Goal: Transaction & Acquisition: Purchase product/service

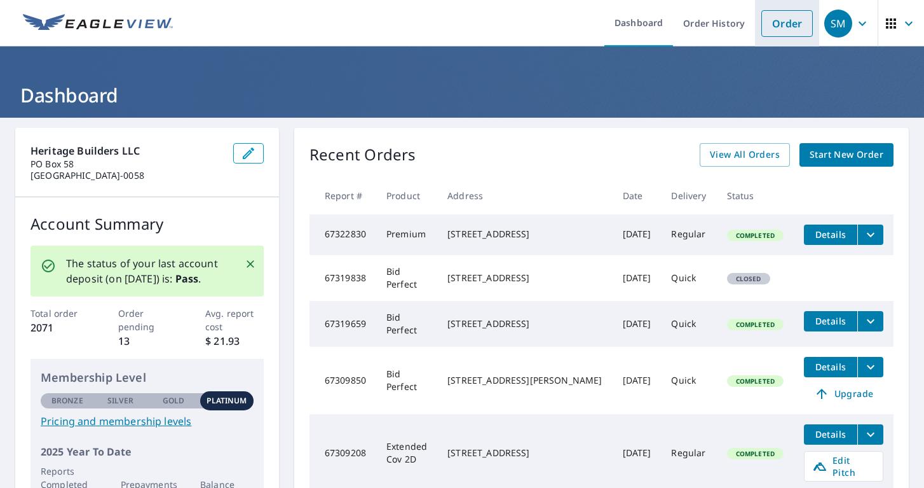
click at [763, 19] on link "Order" at bounding box center [786, 23] width 51 height 27
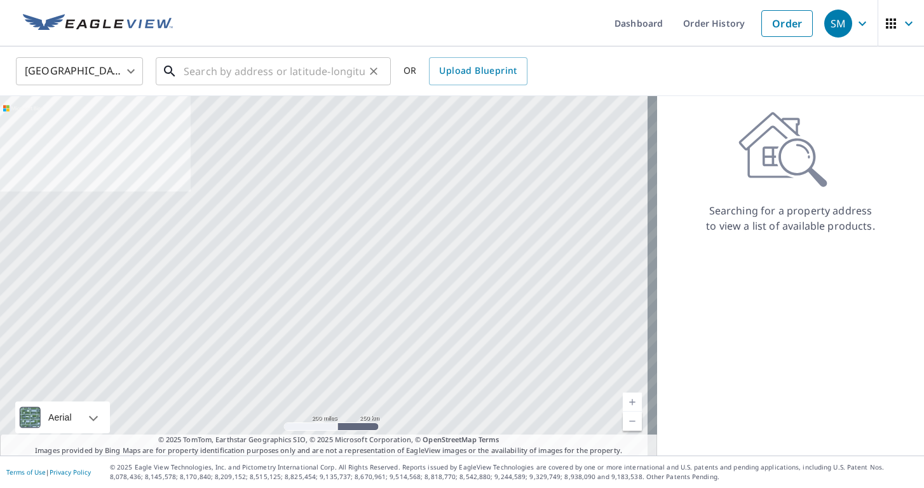
click at [251, 70] on input "text" at bounding box center [274, 71] width 181 height 36
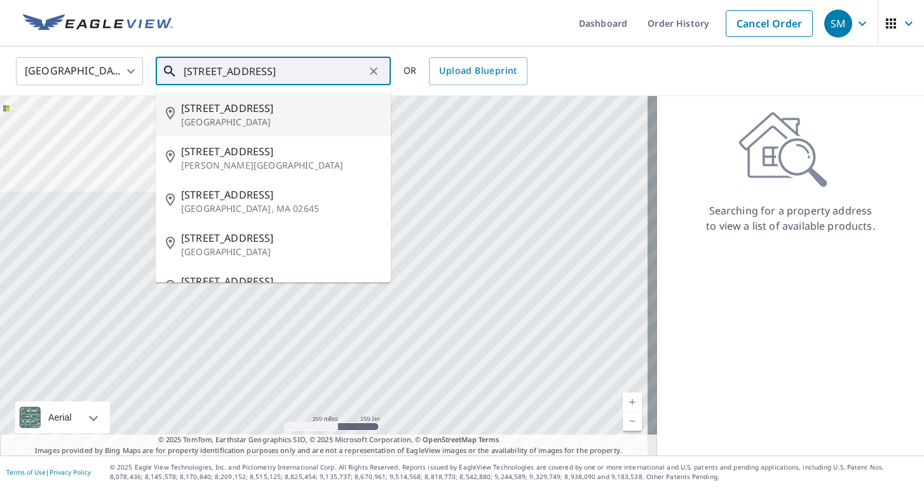
click at [200, 106] on span "[STREET_ADDRESS]" at bounding box center [281, 107] width 200 height 15
type input "[STREET_ADDRESS]"
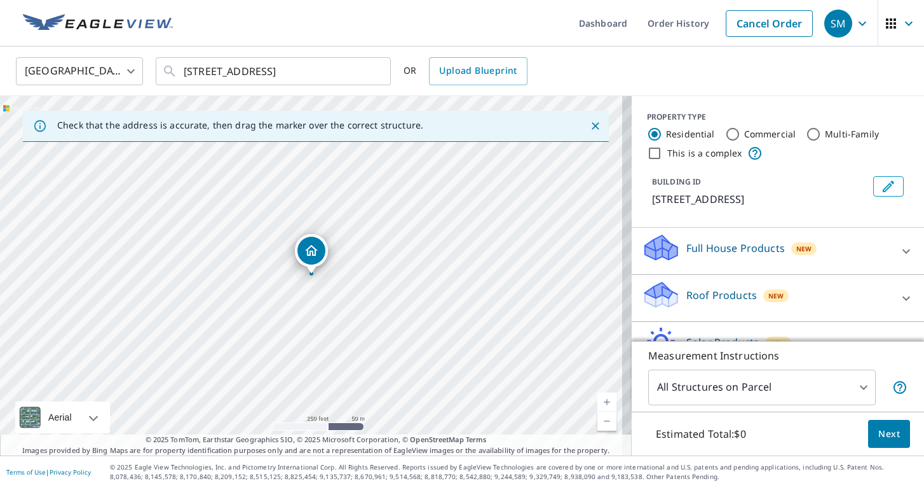
click at [597, 399] on link "Current Level 17, Zoom In" at bounding box center [606, 401] width 19 height 19
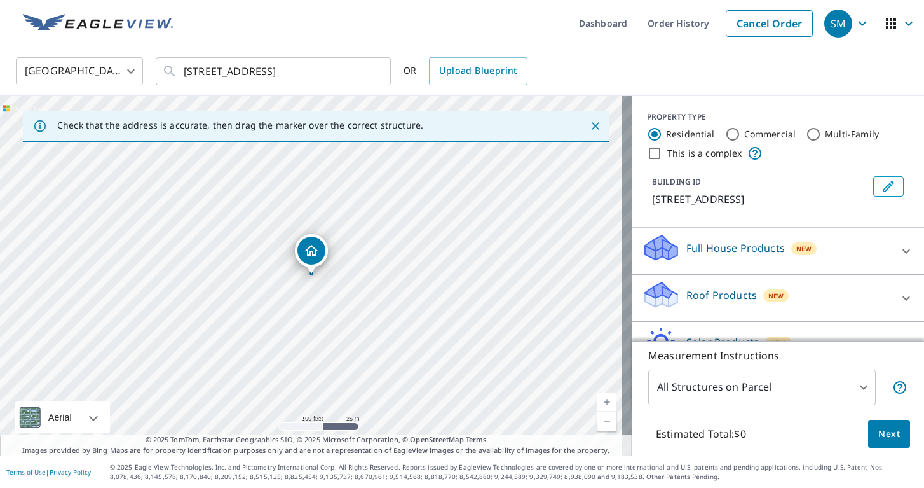
click at [597, 399] on link "Current Level 18, Zoom In" at bounding box center [606, 401] width 19 height 19
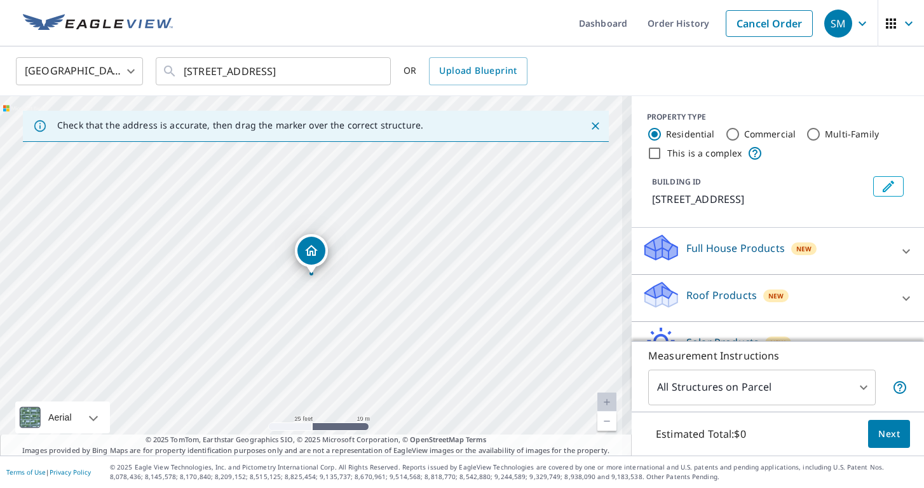
click at [597, 399] on link "Current Level 20, Zoom In Disabled" at bounding box center [606, 401] width 19 height 19
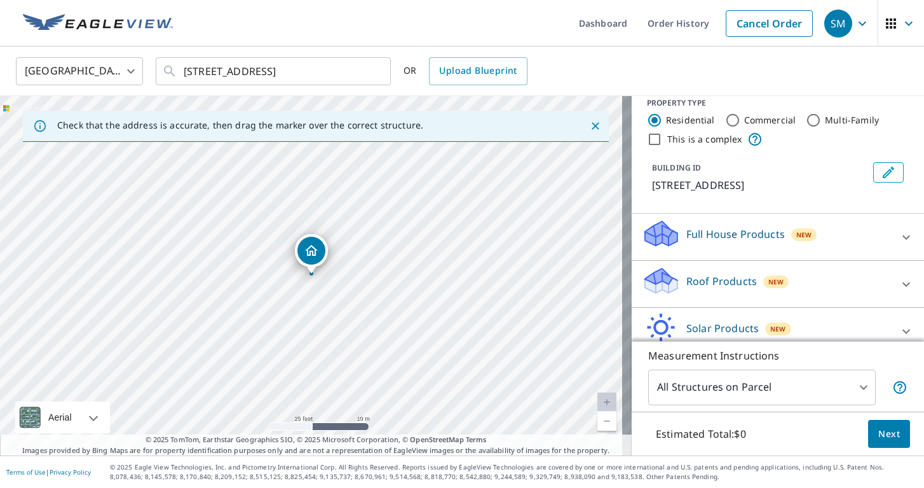
scroll to position [75, 0]
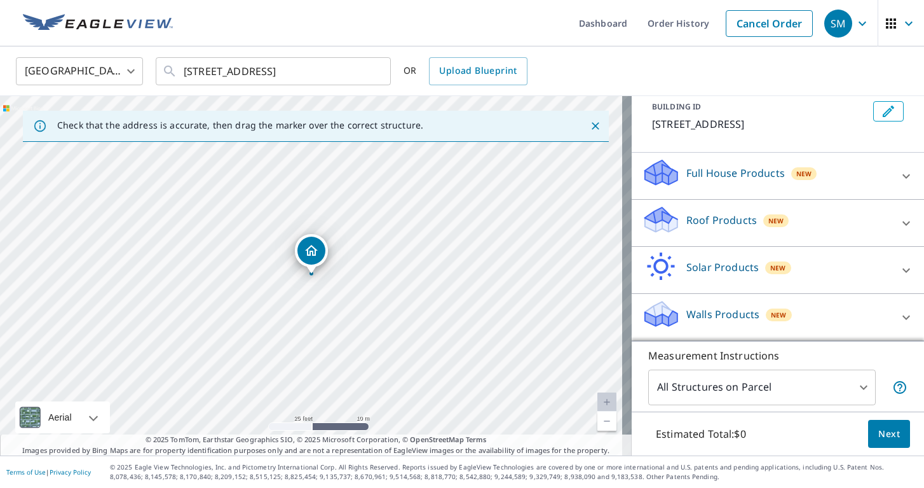
click at [779, 318] on div "New" at bounding box center [778, 313] width 25 height 15
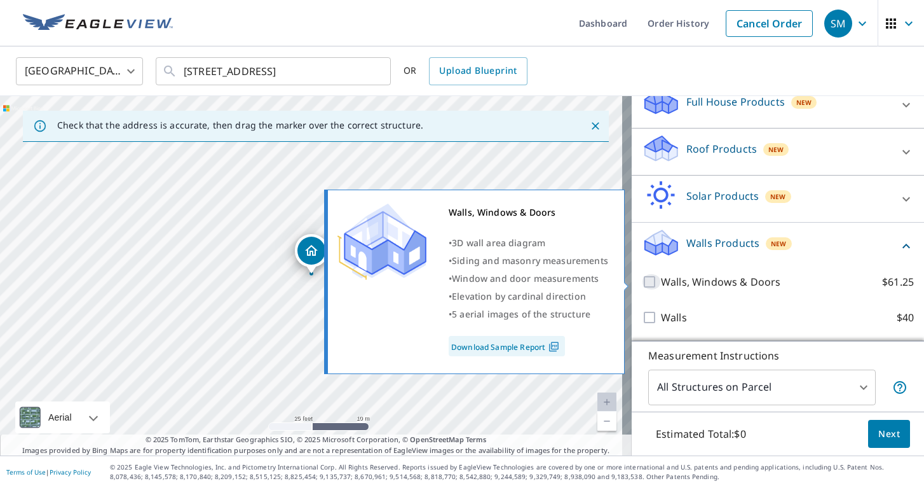
click at [642, 282] on input "Walls, Windows & Doors $61.25" at bounding box center [651, 281] width 19 height 15
checkbox input "true"
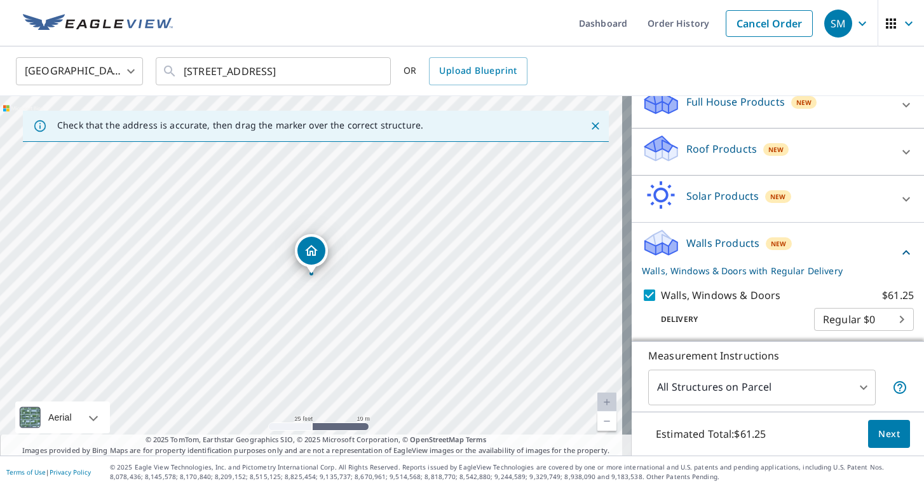
click at [869, 431] on button "Next" at bounding box center [889, 434] width 42 height 29
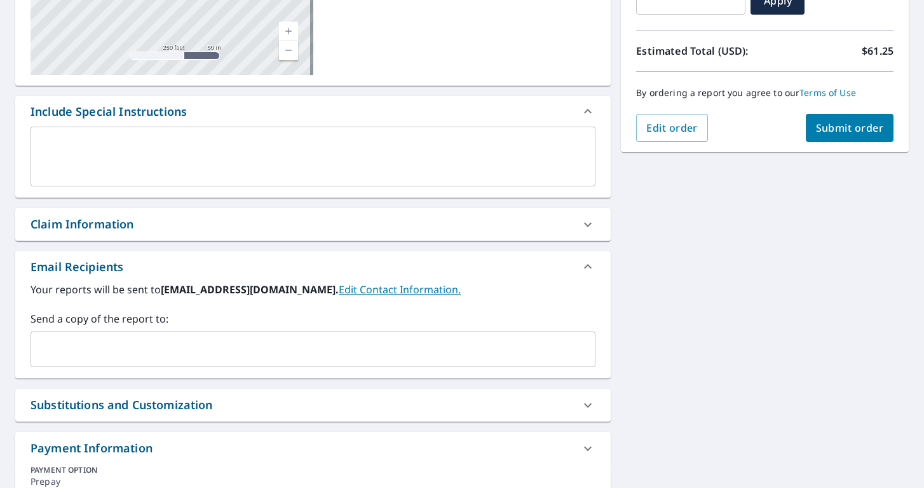
scroll to position [330, 0]
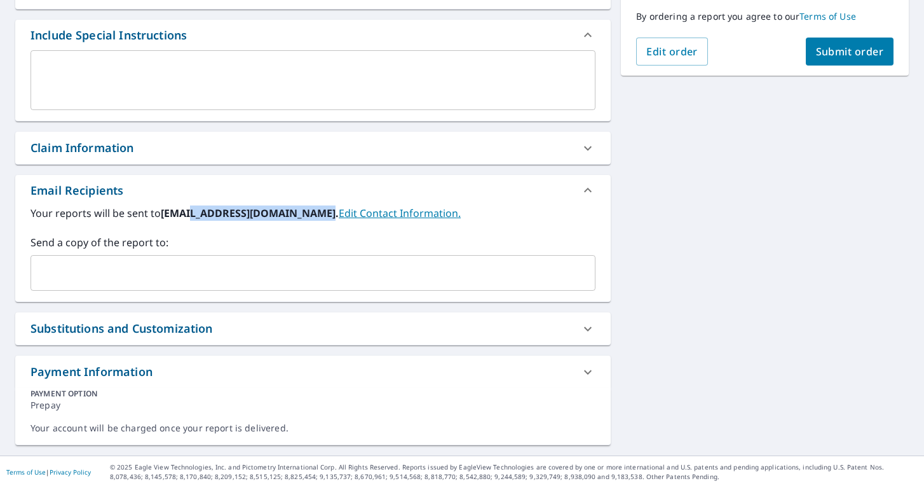
drag, startPoint x: 194, startPoint y: 215, endPoint x: 317, endPoint y: 214, distance: 122.7
click at [317, 214] on b "smery@heritagebuildersnj.com." at bounding box center [250, 213] width 178 height 14
copy b "@heritagebuildersnj.com"
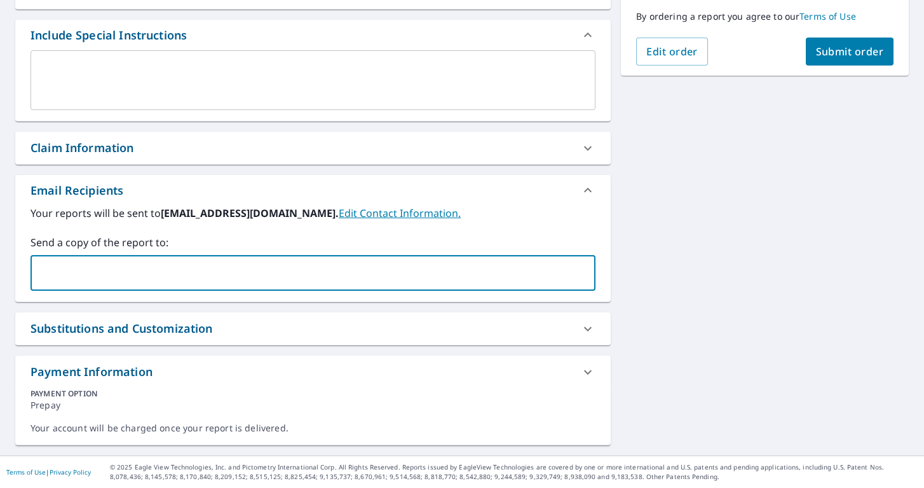
paste input "@heritagebuildersnj.com"
click at [40, 273] on input "@heritagebuildersnj.com" at bounding box center [303, 273] width 535 height 24
type input "katie@heritagebuildersnj.com"
paste input "@heritagebuildersnj.com"
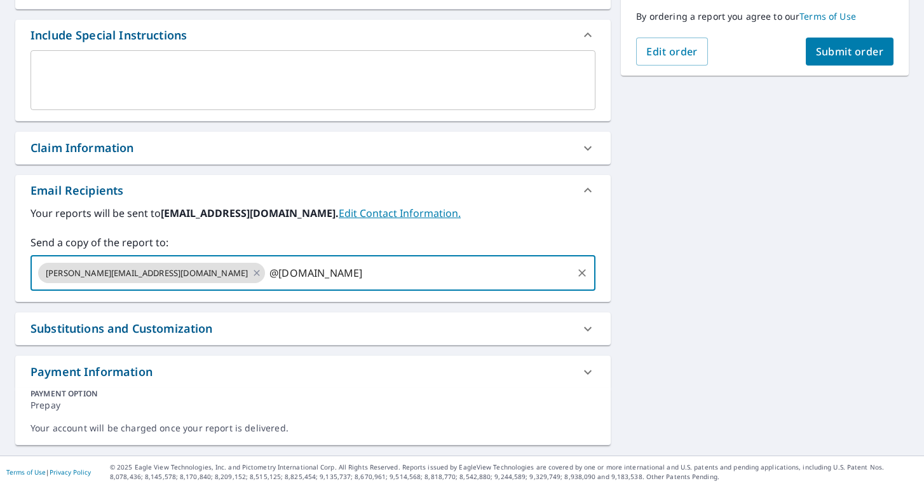
click at [267, 274] on input "@heritagebuildersnj.com" at bounding box center [419, 273] width 304 height 24
type input "brendan@heritagebuildersnj.com"
paste input "@heritagebuildersnj.com"
click at [498, 276] on input "@heritagebuildersnj.com" at bounding box center [534, 273] width 73 height 24
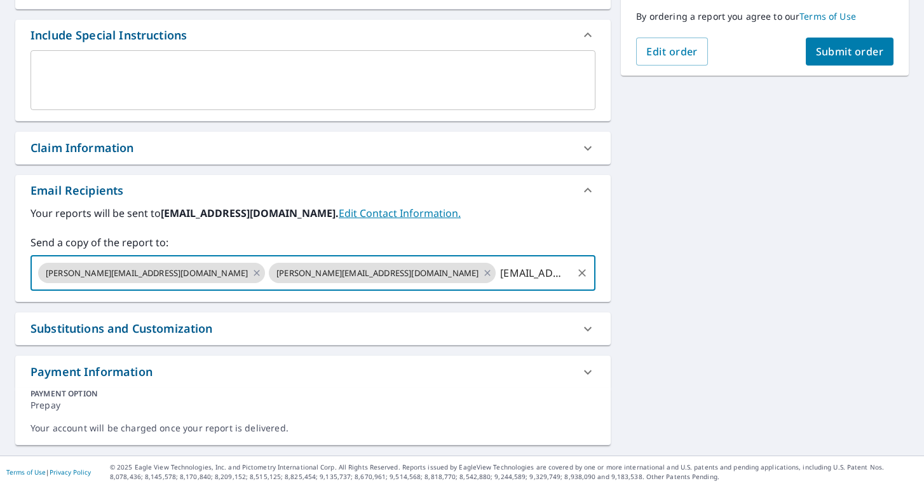
type input "ryan@heritagebuildersnj.com"
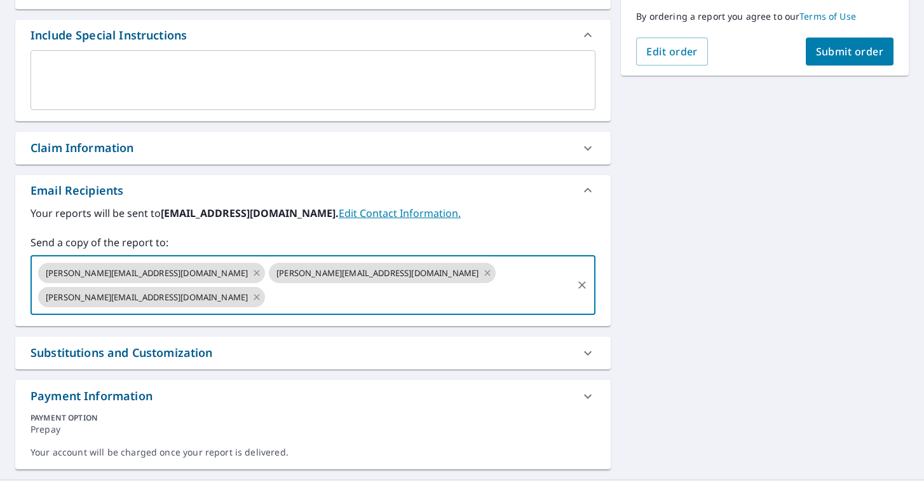
paste input "@heritagebuildersnj.com"
drag, startPoint x: 500, startPoint y: 275, endPoint x: 479, endPoint y: 274, distance: 21.6
click at [477, 274] on div "katie@heritagebuildersnj.com brendan@heritagebuildersnj.com ryan@heritagebuilde…" at bounding box center [313, 285] width 565 height 60
click at [265, 287] on div "ryan@heritagebuildersnj.com" at bounding box center [151, 297] width 227 height 20
click at [498, 285] on input "@heritagebuildersnj.com" at bounding box center [419, 297] width 304 height 24
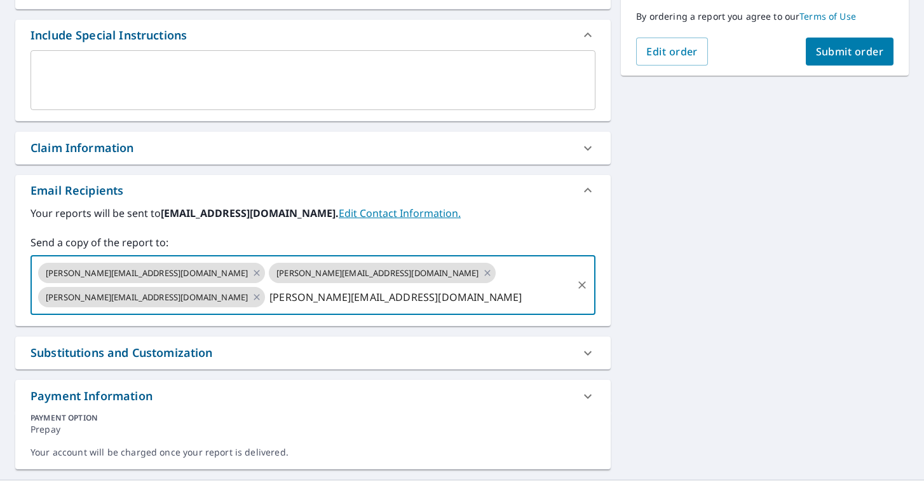
type input "charles@heritagebuildersnj.com"
click at [836, 53] on span "Submit order" at bounding box center [850, 51] width 68 height 14
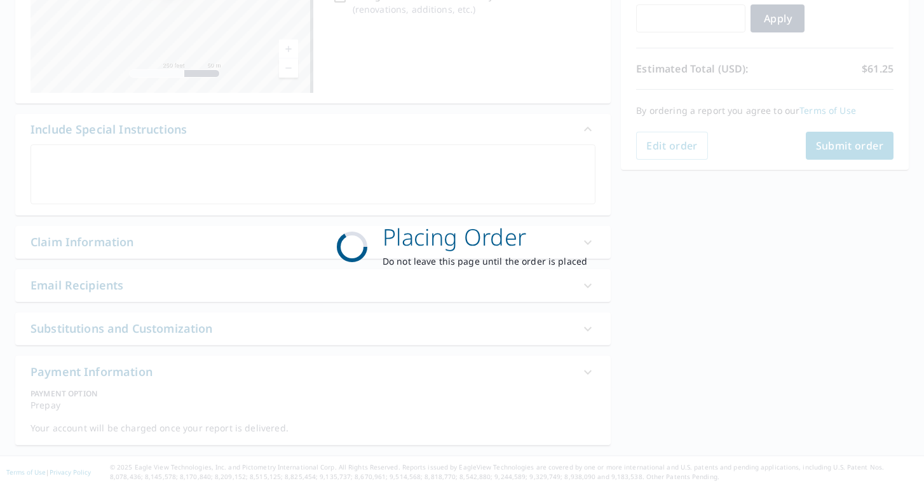
scroll to position [236, 0]
